Goal: Navigation & Orientation: Go to known website

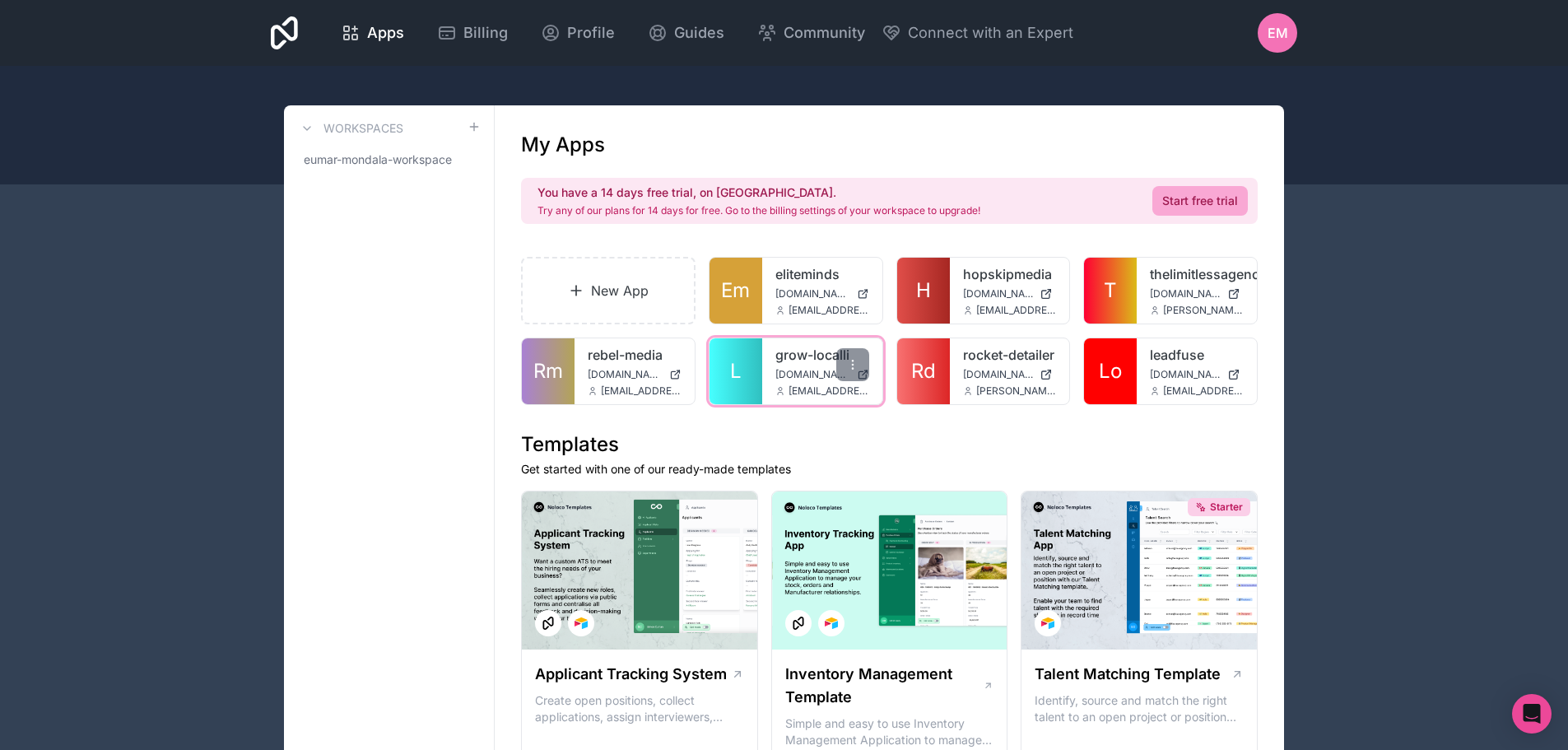
click at [756, 373] on link "L" at bounding box center [735, 371] width 52 height 66
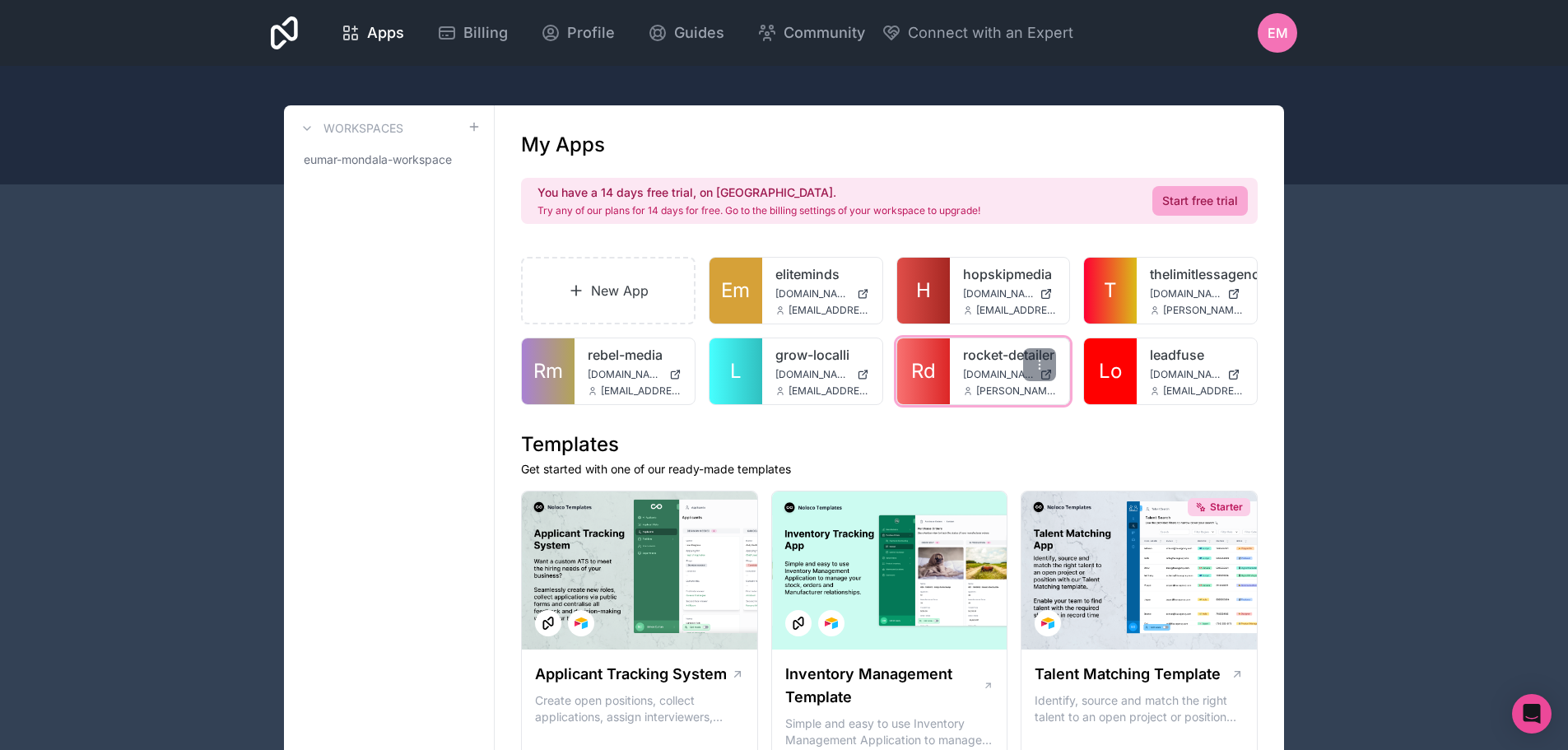
click at [947, 376] on link "Rd" at bounding box center [923, 371] width 52 height 66
